Goal: Task Accomplishment & Management: Manage account settings

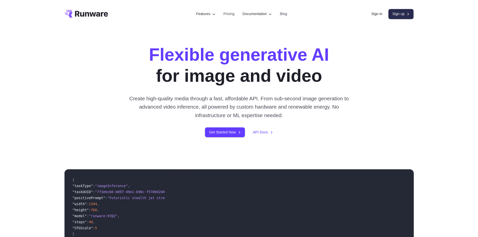
click at [401, 16] on link "Sign up" at bounding box center [401, 14] width 25 height 10
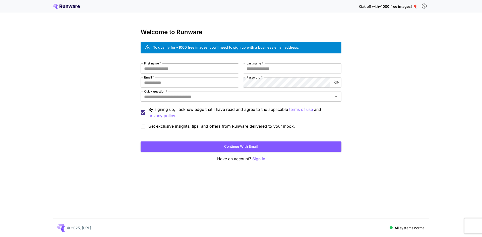
click at [204, 73] on input "First name   *" at bounding box center [190, 69] width 98 height 10
type input "****"
click at [285, 66] on input "Last name   *" at bounding box center [292, 69] width 98 height 10
type input "****"
click at [192, 82] on input "Email   *" at bounding box center [190, 83] width 98 height 10
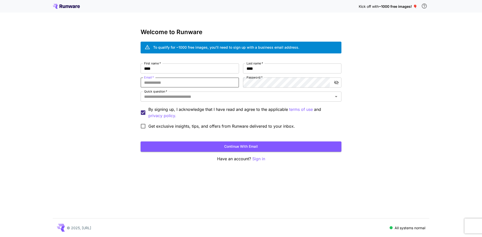
click at [184, 83] on input "Email   *" at bounding box center [190, 83] width 98 height 10
paste input "**********"
type input "**********"
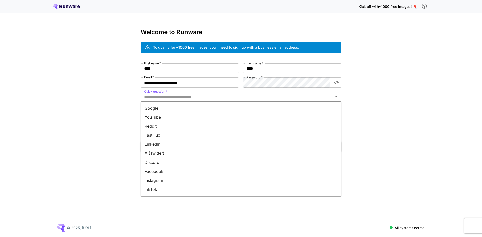
click at [206, 97] on input "Quick question   *" at bounding box center [237, 96] width 190 height 7
click at [208, 120] on li "YouTube" at bounding box center [241, 117] width 201 height 9
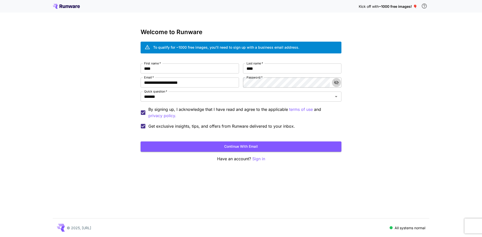
click at [334, 83] on icon "toggle password visibility" at bounding box center [336, 82] width 5 height 5
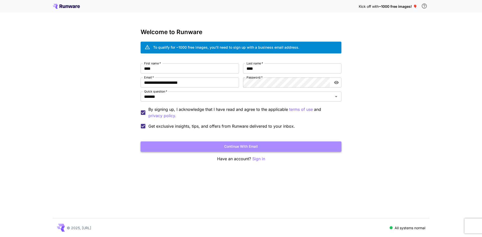
click at [307, 145] on button "Continue with email" at bounding box center [241, 147] width 201 height 10
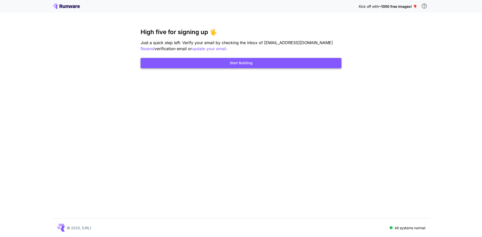
click at [297, 65] on button "Start Building" at bounding box center [241, 63] width 201 height 10
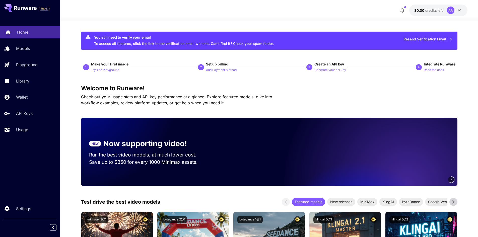
click at [33, 32] on div "Home" at bounding box center [36, 32] width 39 height 6
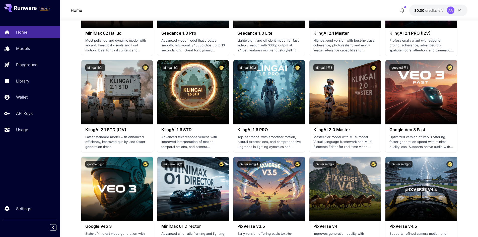
scroll to position [377, 0]
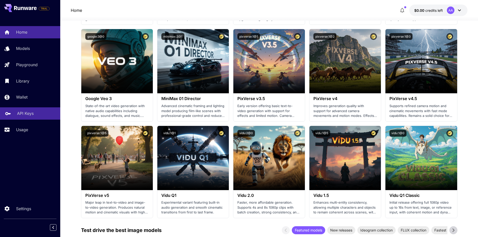
click at [39, 118] on link "API Keys" at bounding box center [30, 113] width 60 height 12
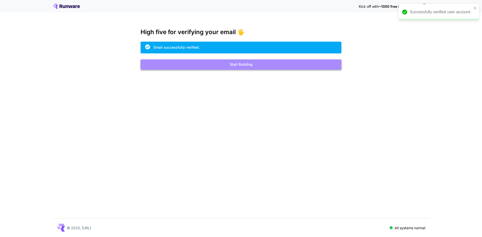
click at [274, 64] on button "Start Building" at bounding box center [241, 65] width 201 height 10
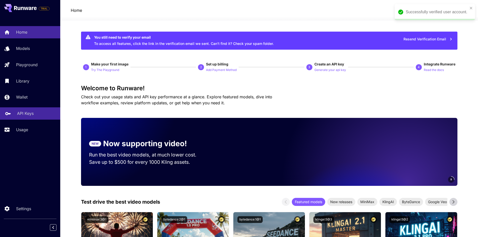
click at [20, 116] on p "API Keys" at bounding box center [25, 113] width 17 height 6
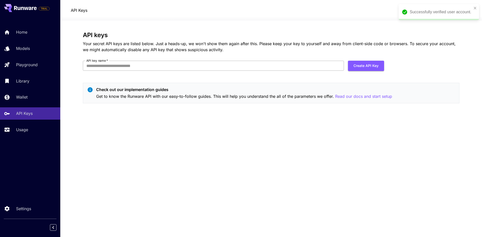
click at [226, 65] on input "API key name   *" at bounding box center [213, 66] width 261 height 10
type input "****"
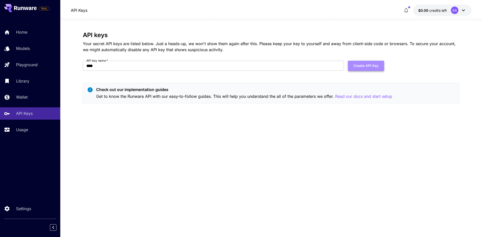
click at [372, 64] on button "Create API Key" at bounding box center [366, 66] width 36 height 10
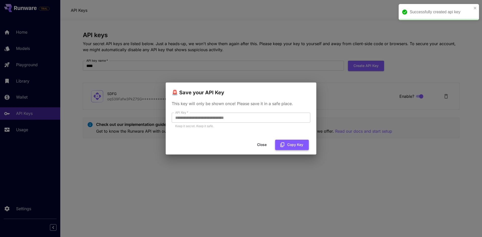
click at [295, 145] on button "Copy Key" at bounding box center [292, 145] width 34 height 10
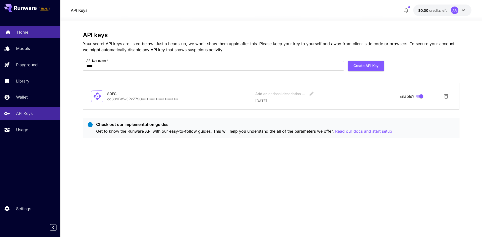
click at [35, 32] on div "Home" at bounding box center [36, 32] width 39 height 6
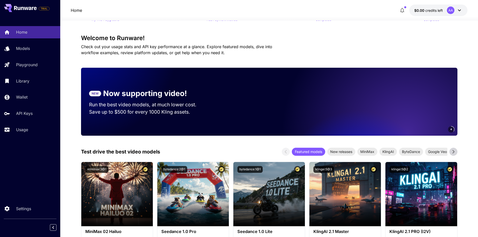
scroll to position [100, 0]
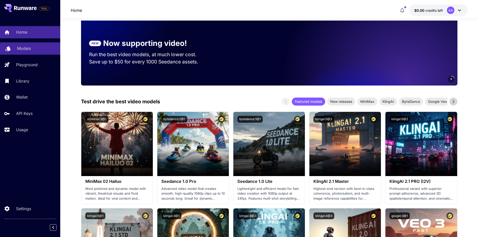
click at [40, 49] on div "Models" at bounding box center [36, 48] width 39 height 6
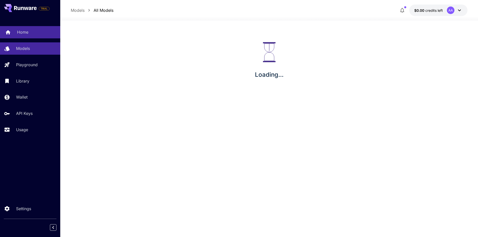
click at [37, 35] on div "Home" at bounding box center [36, 32] width 39 height 6
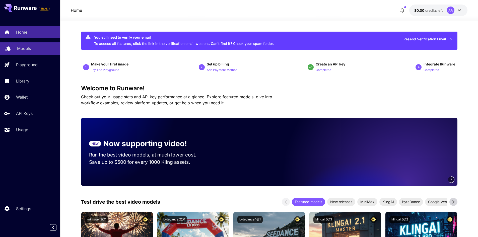
click at [41, 51] on div "Models" at bounding box center [36, 48] width 39 height 6
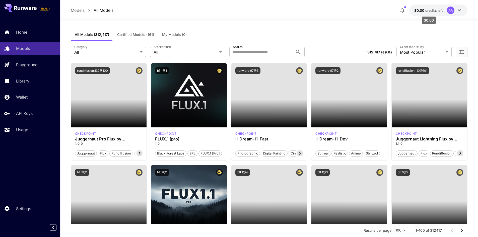
click at [436, 11] on span "credits left" at bounding box center [435, 10] width 18 height 4
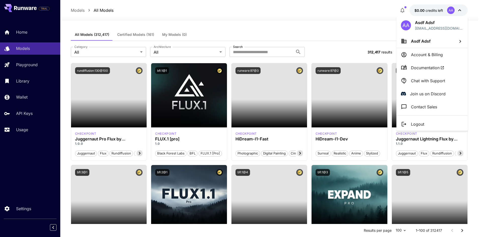
click at [436, 11] on div at bounding box center [241, 118] width 482 height 237
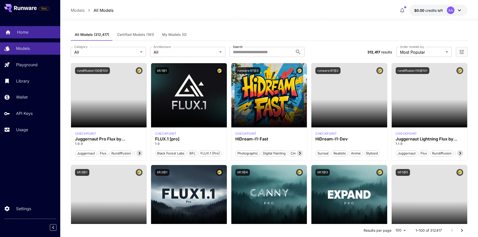
click at [36, 32] on div "Home" at bounding box center [36, 32] width 39 height 6
